Goal: Task Accomplishment & Management: Use online tool/utility

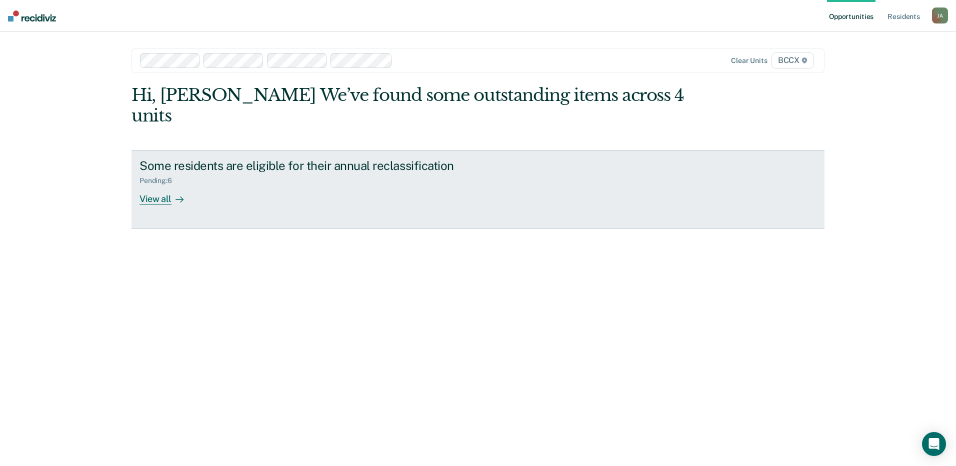
click at [149, 185] on div "View all" at bounding box center [167, 194] width 56 height 19
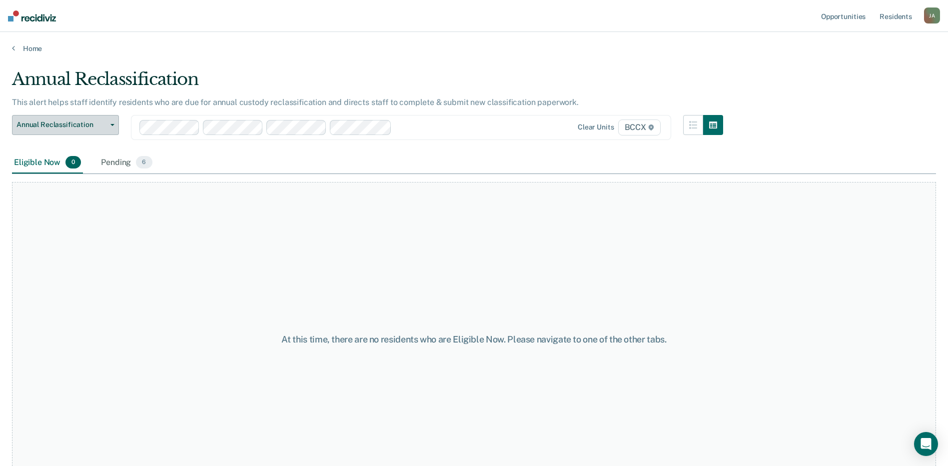
click at [115, 126] on button "Annual Reclassification" at bounding box center [65, 125] width 107 height 20
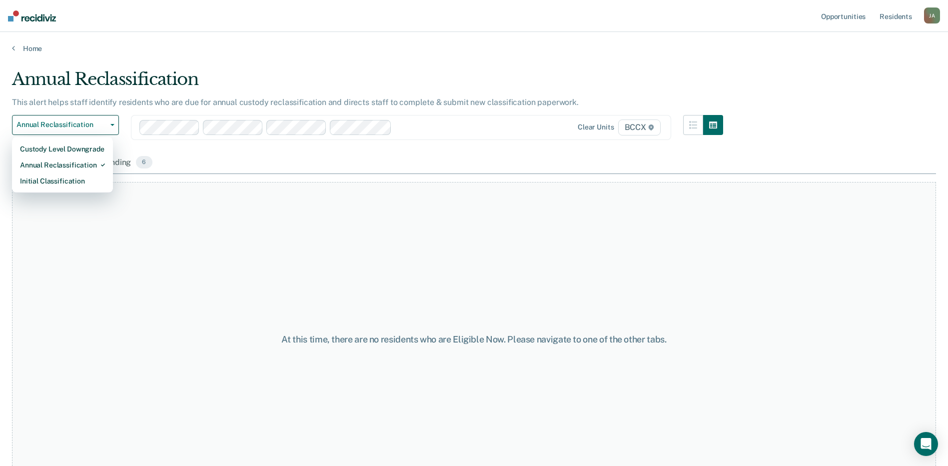
click at [210, 206] on div "At this time, there are no residents who are Eligible Now. Please navigate to o…" at bounding box center [474, 339] width 924 height 314
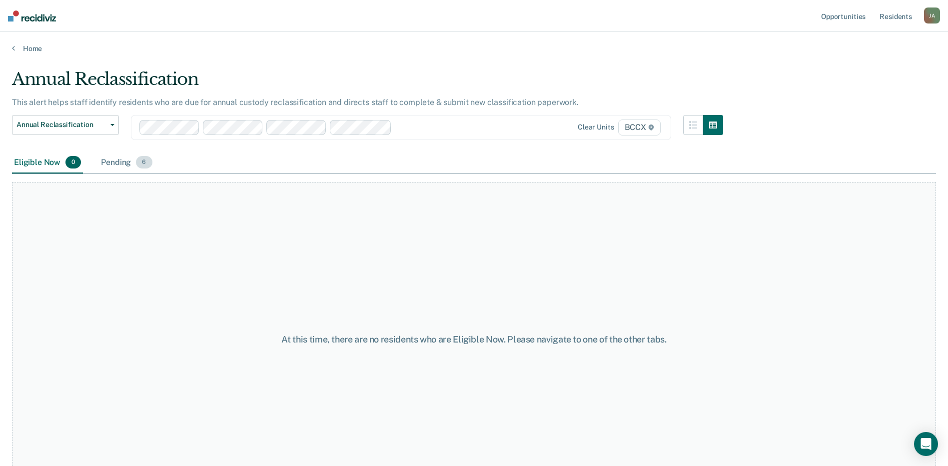
click at [106, 163] on div "Pending 6" at bounding box center [126, 163] width 55 height 22
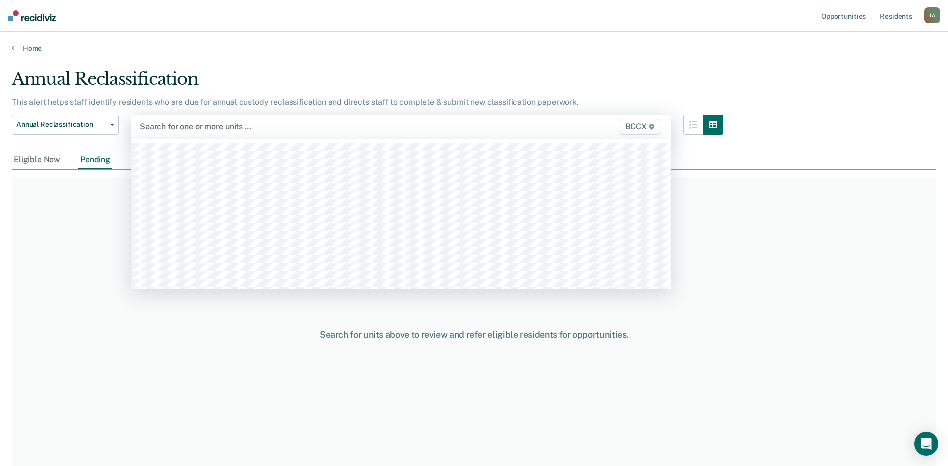
click at [648, 126] on span "BCCX" at bounding box center [640, 127] width 42 height 16
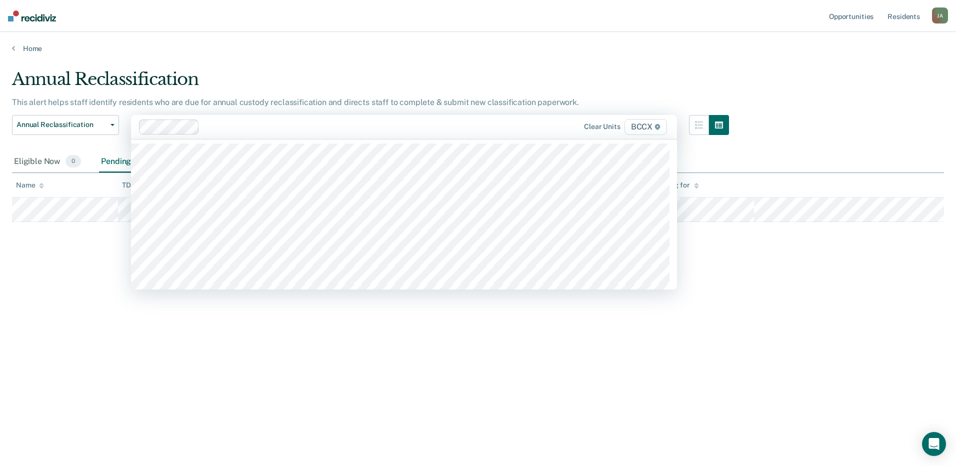
click at [630, 124] on span "BCCX" at bounding box center [645, 127] width 42 height 16
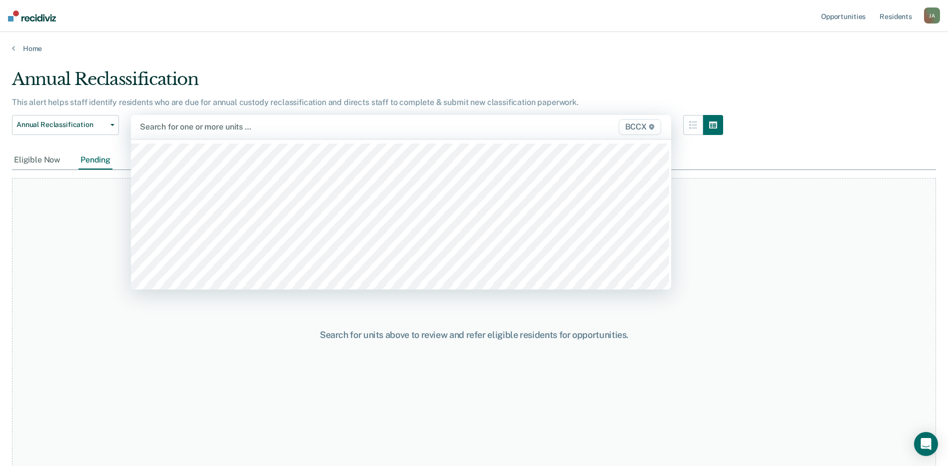
click at [633, 127] on span "BCCX" at bounding box center [640, 127] width 42 height 16
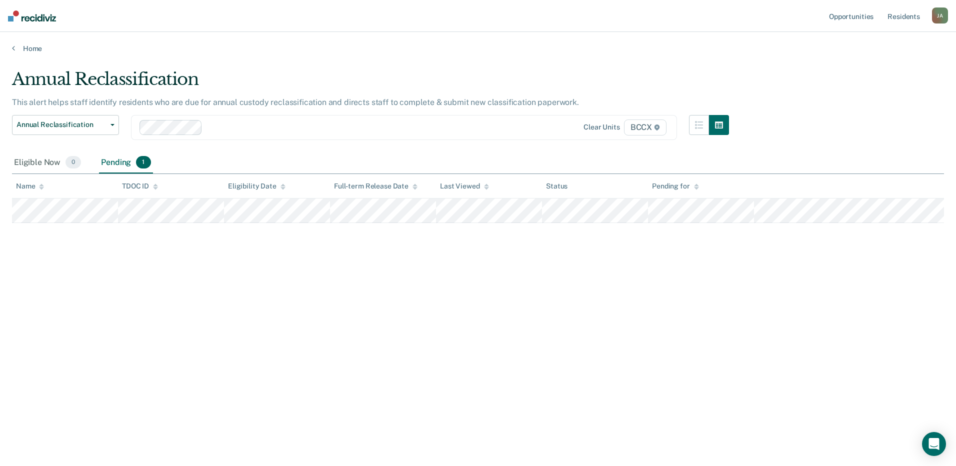
click at [633, 127] on span "BCCX" at bounding box center [645, 127] width 42 height 16
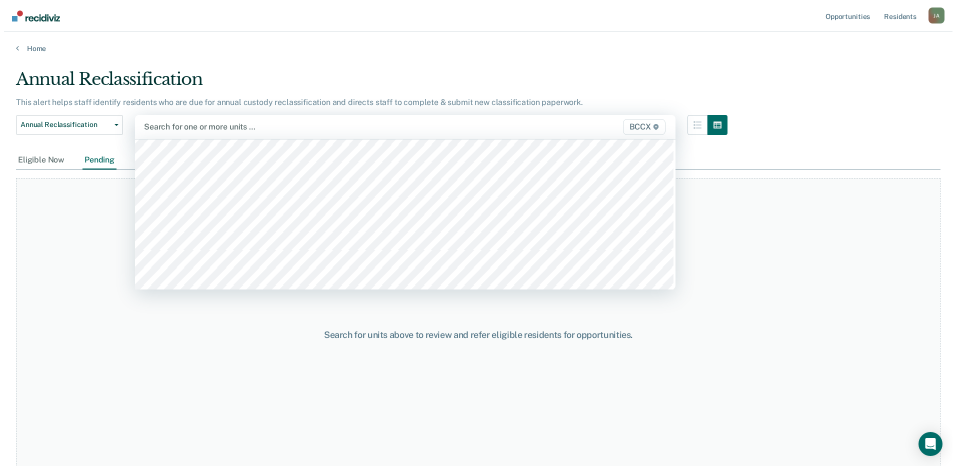
scroll to position [250, 0]
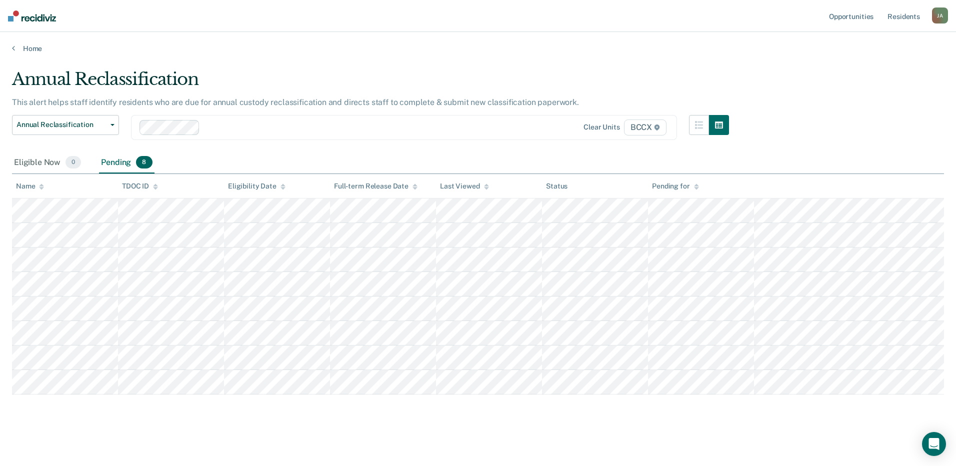
click at [641, 125] on span "BCCX" at bounding box center [645, 127] width 42 height 16
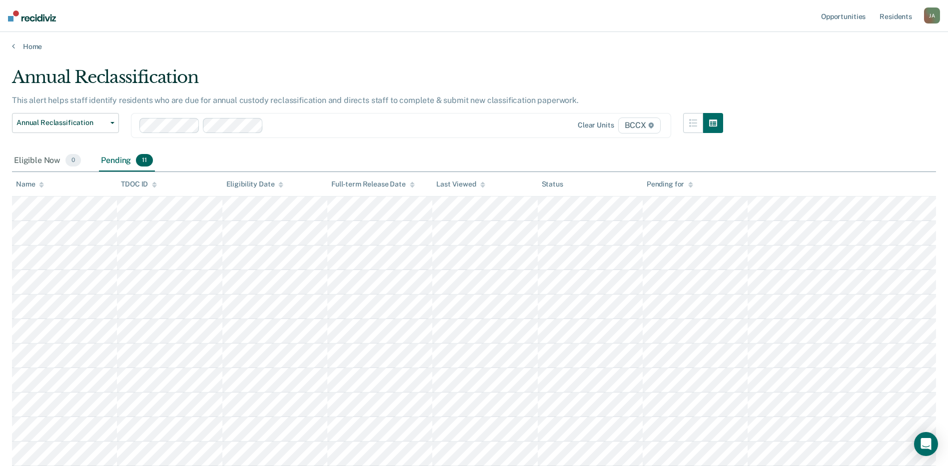
scroll to position [0, 0]
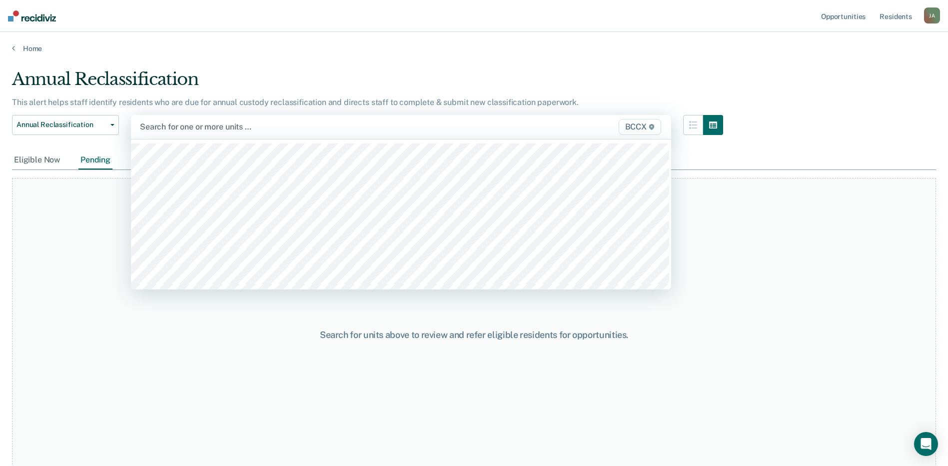
click at [645, 124] on span "BCCX" at bounding box center [640, 127] width 42 height 16
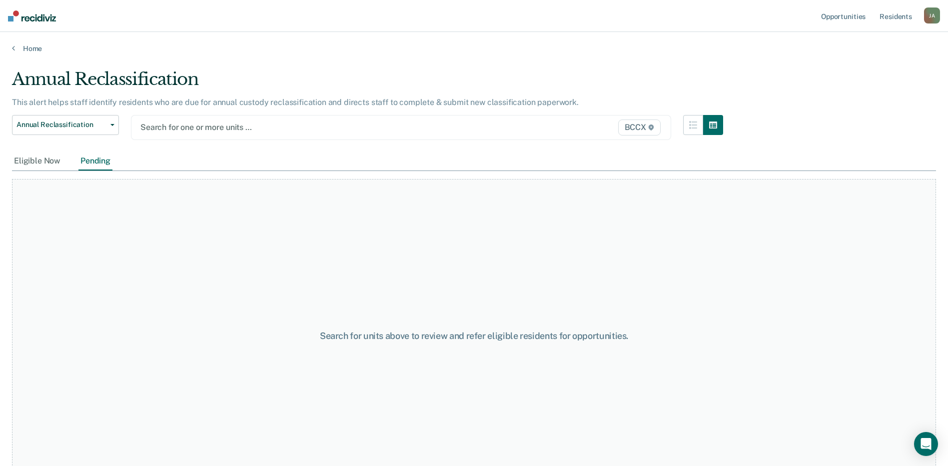
click at [620, 125] on div "BCCX" at bounding box center [584, 127] width 157 height 16
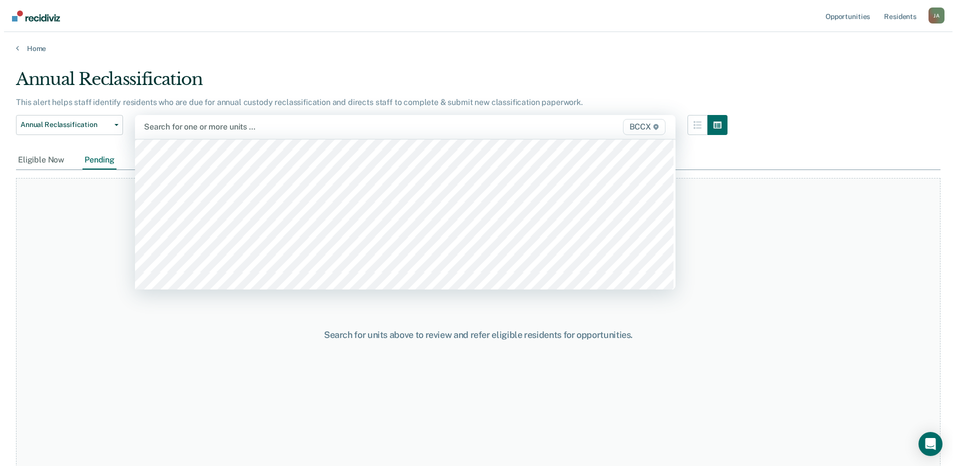
scroll to position [350, 0]
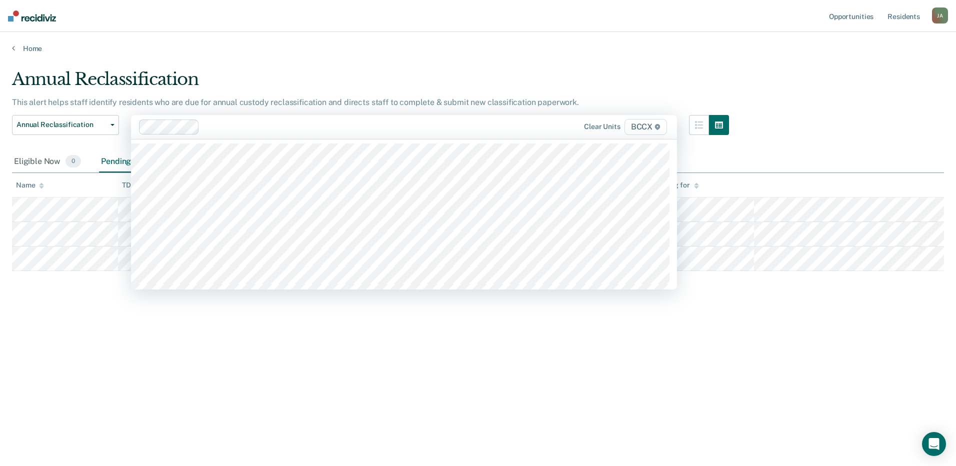
click at [658, 130] on span "BCCX" at bounding box center [645, 127] width 42 height 16
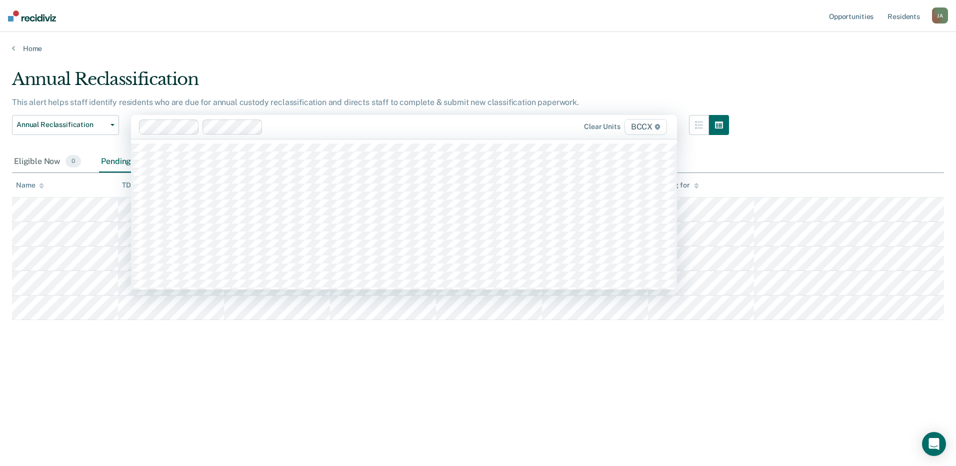
click at [643, 128] on span "BCCX" at bounding box center [645, 127] width 42 height 16
click at [639, 131] on span "BCCX" at bounding box center [645, 127] width 42 height 16
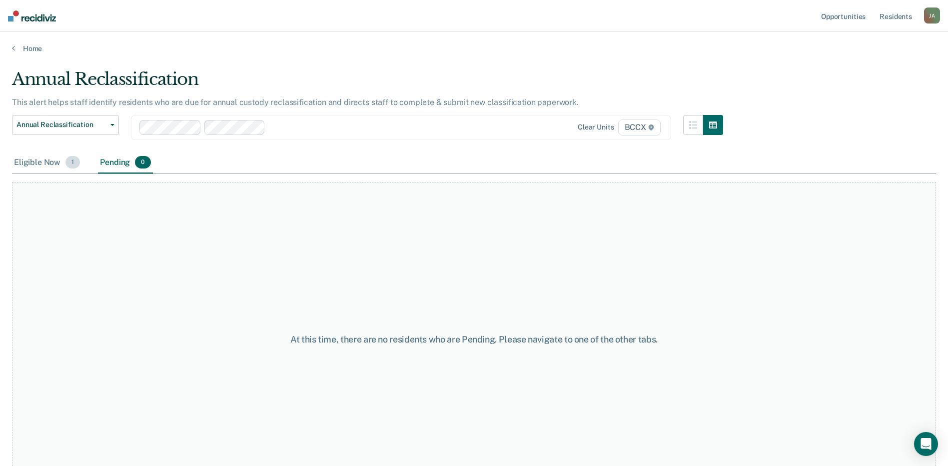
click at [44, 162] on div "Eligible Now 1" at bounding box center [47, 163] width 70 height 22
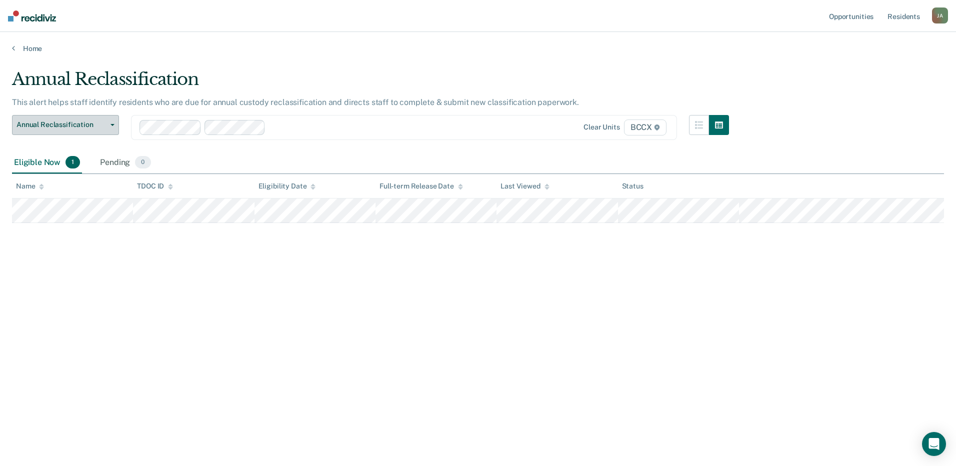
click at [115, 125] on button "Annual Reclassification" at bounding box center [65, 125] width 107 height 20
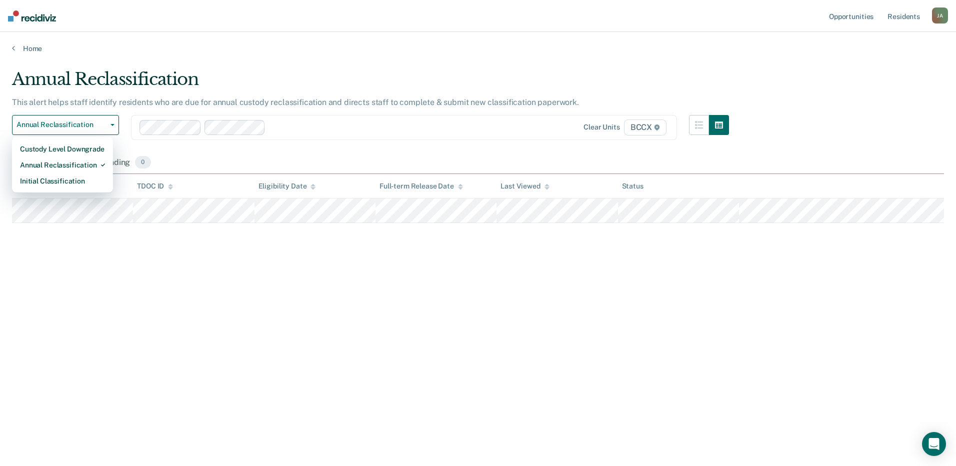
click at [231, 59] on main "Annual Reclassification This alert helps staff identify residents who are due f…" at bounding box center [478, 258] width 956 height 410
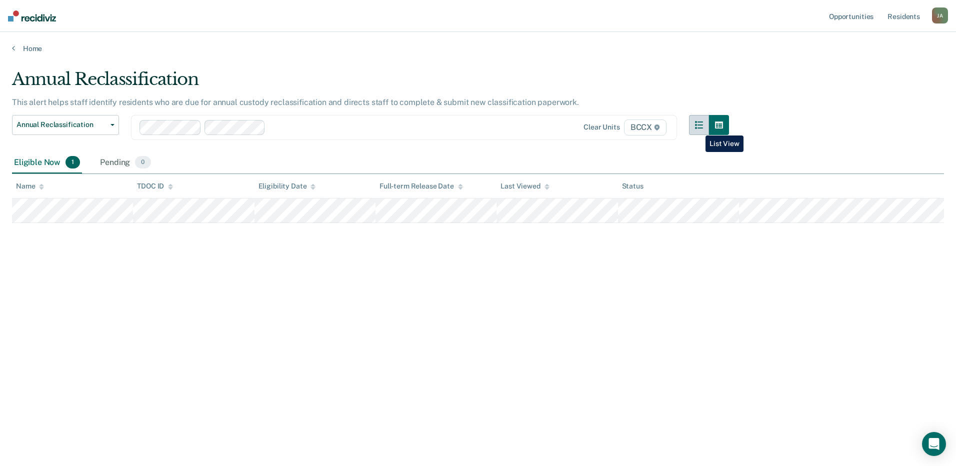
click at [698, 128] on icon "button" at bounding box center [699, 125] width 8 height 8
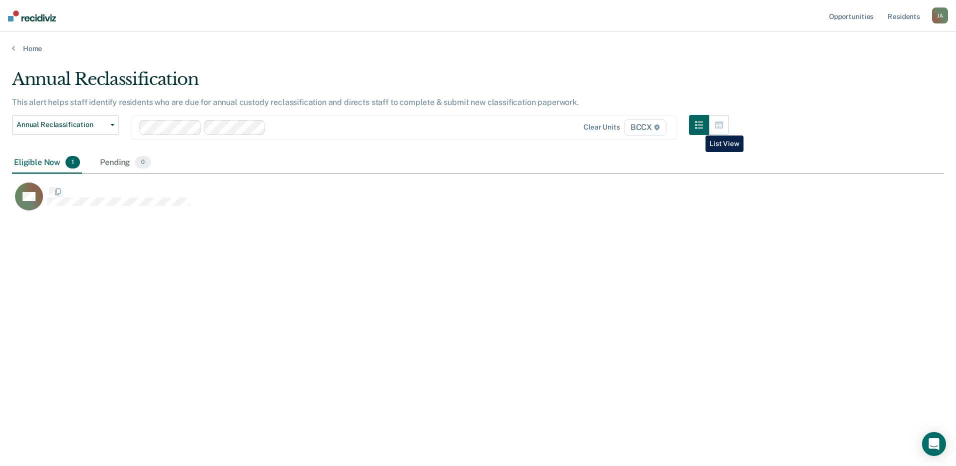
scroll to position [314, 924]
click at [714, 126] on button "button" at bounding box center [719, 125] width 20 height 20
